Goal: Task Accomplishment & Management: Manage account settings

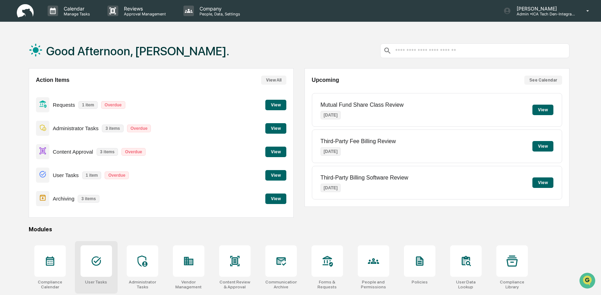
click at [98, 261] on icon at bounding box center [96, 260] width 11 height 11
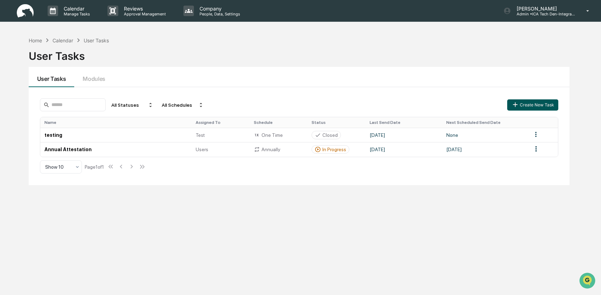
click at [531, 104] on button "Create New Task" at bounding box center [532, 104] width 51 height 11
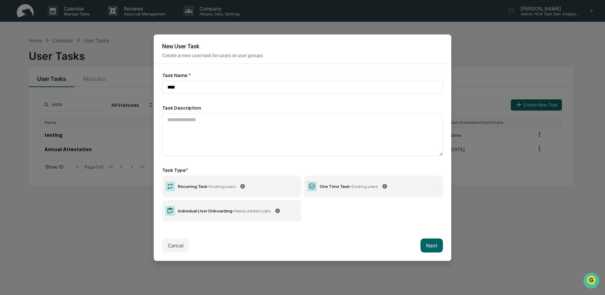
type input "****"
click at [338, 185] on div "One Time Task - Existing users" at bounding box center [349, 186] width 58 height 5
click at [435, 250] on button "Next" at bounding box center [431, 245] width 22 height 14
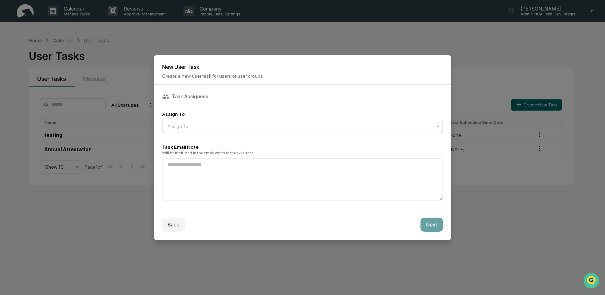
click at [232, 124] on div at bounding box center [299, 126] width 265 height 7
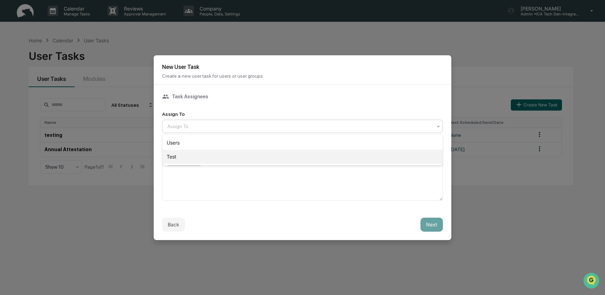
click at [226, 152] on div "Test" at bounding box center [302, 157] width 280 height 14
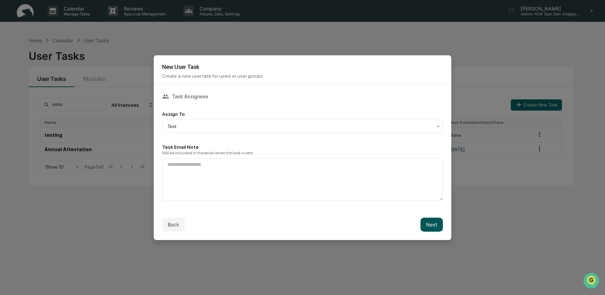
click at [433, 223] on button "Next" at bounding box center [431, 225] width 22 height 14
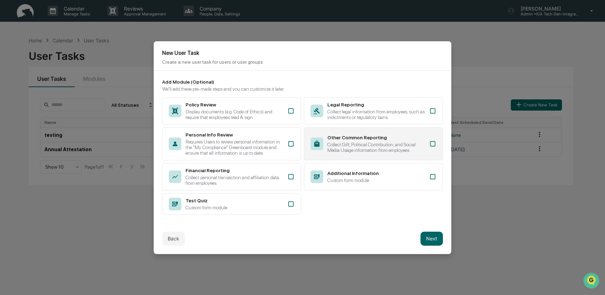
click at [396, 135] on div "Other Common Reporting" at bounding box center [376, 138] width 98 height 6
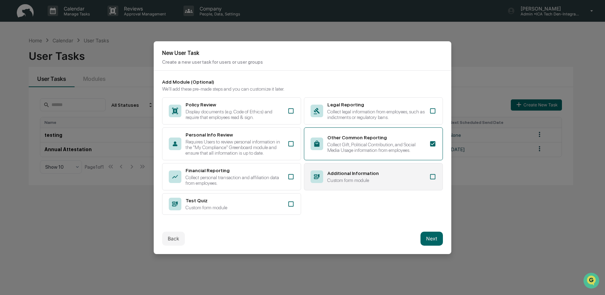
click at [401, 181] on div "Additional Information Custom form module" at bounding box center [376, 176] width 98 height 13
click at [434, 240] on button "Next" at bounding box center [431, 239] width 22 height 14
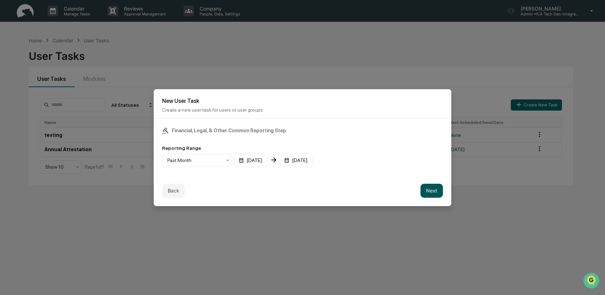
click at [432, 193] on button "Next" at bounding box center [431, 191] width 22 height 14
click at [177, 160] on div "mm/dd/yyyy" at bounding box center [183, 160] width 43 height 13
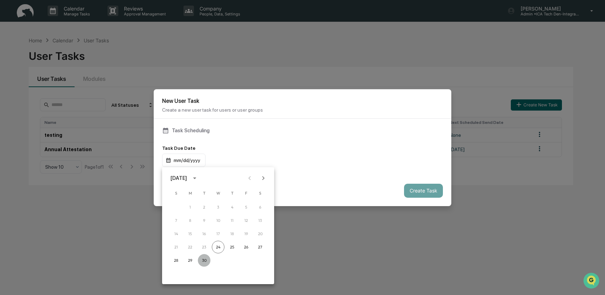
click at [206, 261] on button "30" at bounding box center [204, 260] width 13 height 13
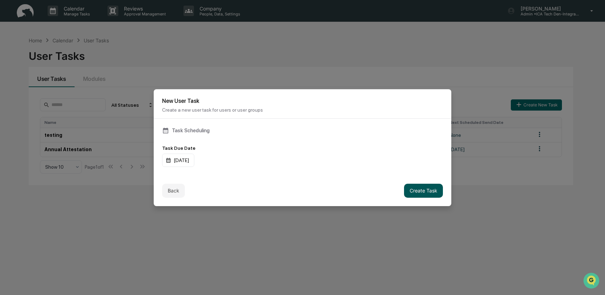
click at [407, 194] on button "Create Task" at bounding box center [423, 191] width 39 height 14
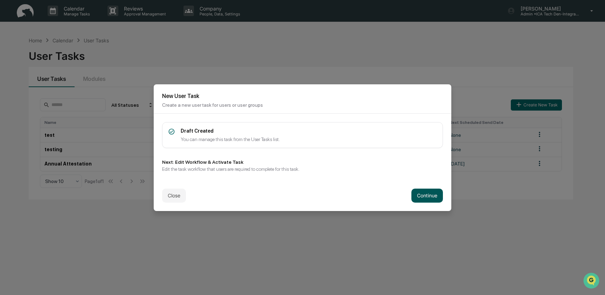
click at [430, 196] on button "Continue" at bounding box center [426, 196] width 31 height 14
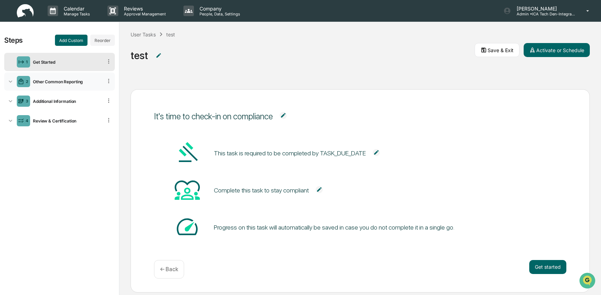
click at [70, 89] on div "2 Other Common Reporting" at bounding box center [59, 81] width 111 height 18
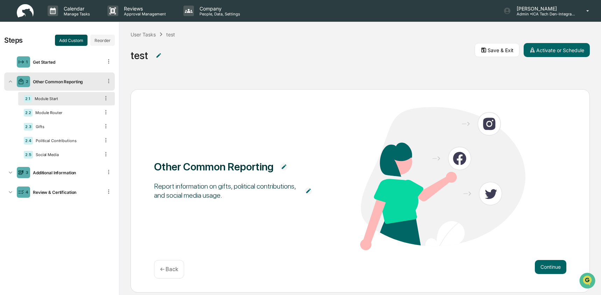
click at [68, 41] on button "Add Custom" at bounding box center [71, 40] width 33 height 11
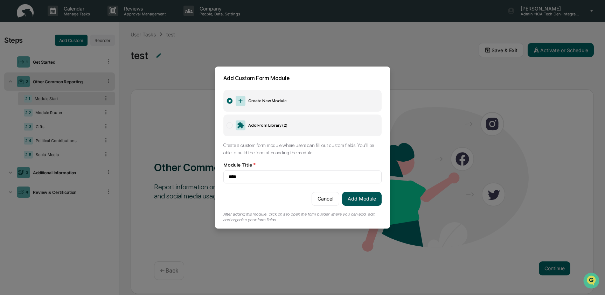
type input "****"
click at [374, 201] on button "Add Module" at bounding box center [362, 199] width 40 height 14
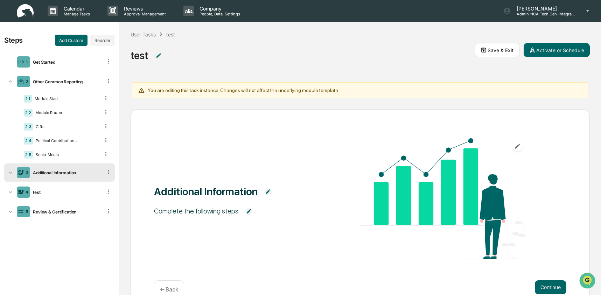
click at [11, 173] on icon at bounding box center [10, 172] width 7 height 7
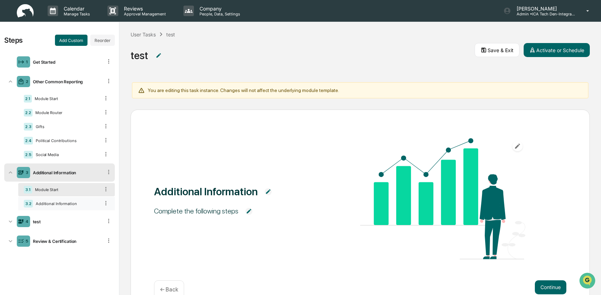
click at [57, 203] on div "3.2 Additional Information" at bounding box center [66, 203] width 97 height 13
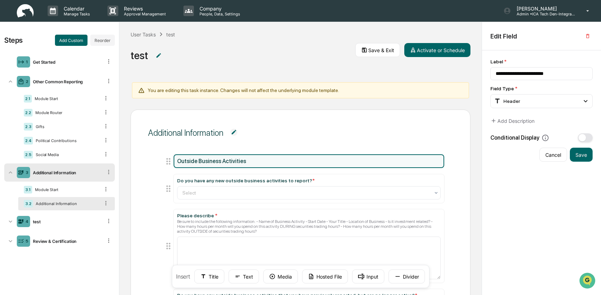
click at [104, 206] on icon at bounding box center [106, 203] width 7 height 7
click at [102, 195] on div "3.1 Module Start" at bounding box center [66, 189] width 97 height 13
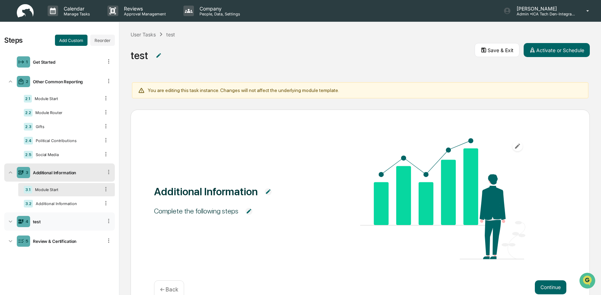
click at [38, 224] on div "test" at bounding box center [66, 221] width 72 height 5
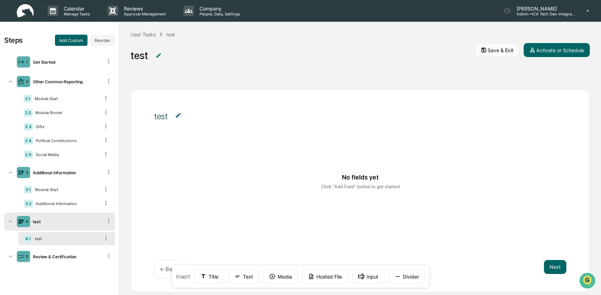
click at [489, 51] on button "Save & Exit" at bounding box center [497, 50] width 45 height 14
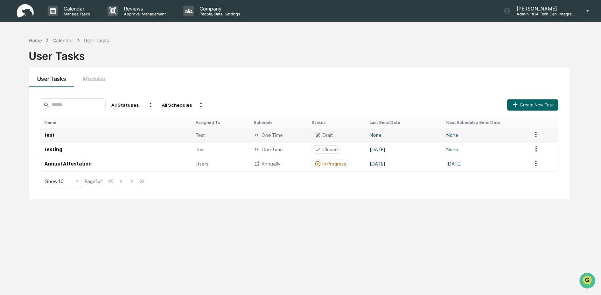
click at [538, 135] on html "Calendar Manage Tasks Reviews Approval Management Company People, Data, Setting…" at bounding box center [300, 147] width 601 height 295
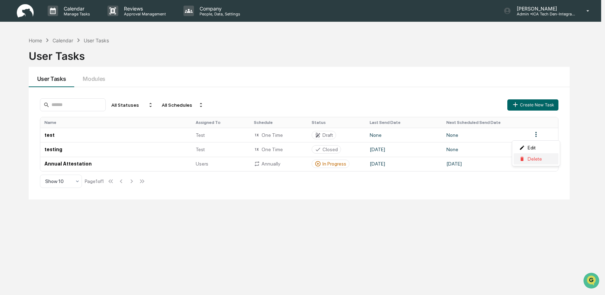
click at [538, 162] on div "Delete" at bounding box center [535, 158] width 45 height 11
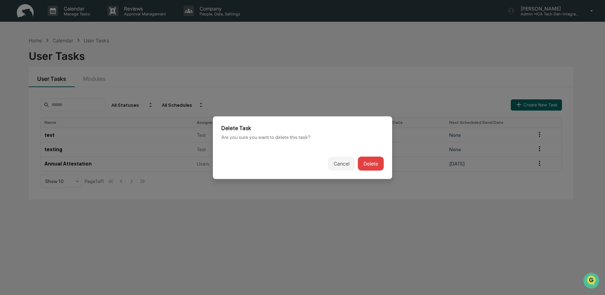
click at [376, 162] on button "Delete" at bounding box center [371, 163] width 26 height 14
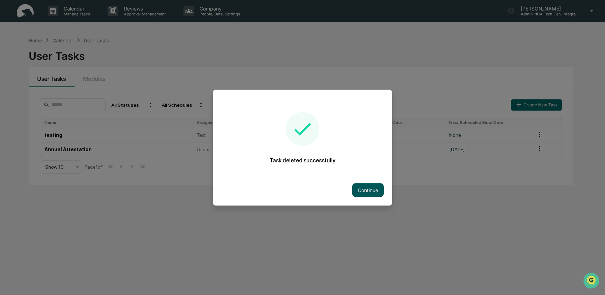
click at [364, 195] on button "Continue" at bounding box center [367, 190] width 31 height 14
